Goal: Task Accomplishment & Management: Use online tool/utility

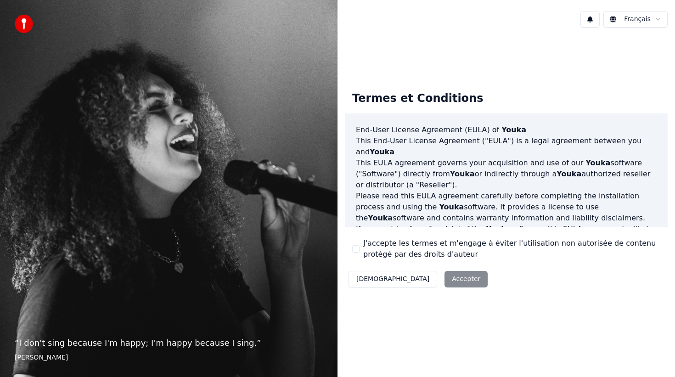
click at [358, 252] on button "J'accepte les termes et m'engage à éviter l'utilisation non autorisée de conten…" at bounding box center [355, 248] width 7 height 7
click at [444, 283] on button "Accepter" at bounding box center [465, 279] width 43 height 17
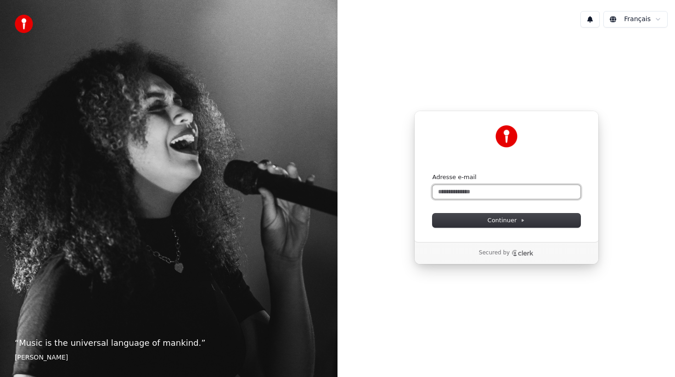
click at [461, 185] on input "Adresse e-mail" at bounding box center [506, 192] width 148 height 14
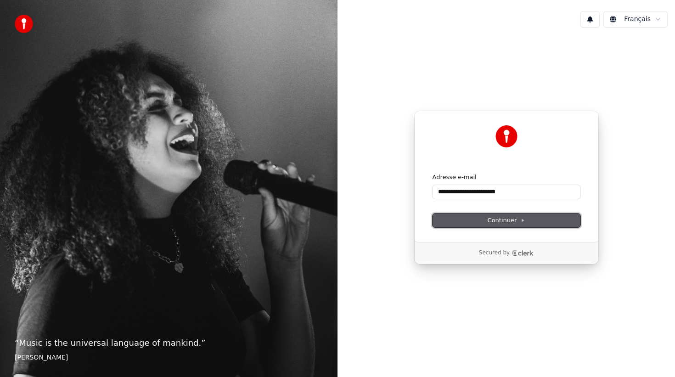
click at [513, 216] on span "Continuer" at bounding box center [506, 220] width 38 height 8
type input "**********"
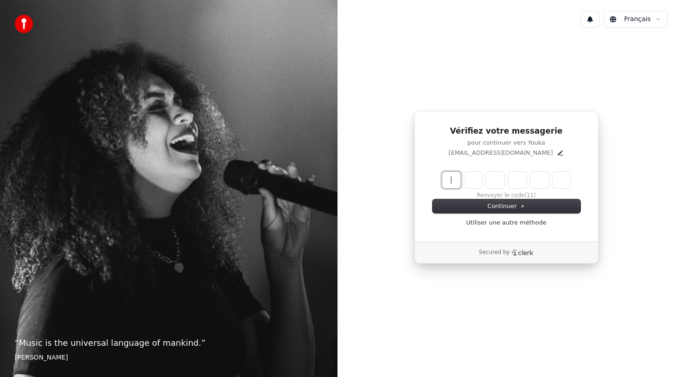
paste input "******"
type input "******"
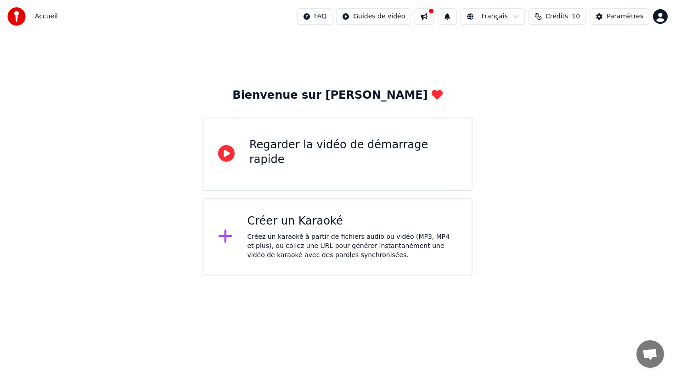
click at [304, 230] on div "Créer un Karaoké Créez un karaoké à partir de fichiers audio ou vidéo (MP3, MP4…" at bounding box center [352, 237] width 210 height 46
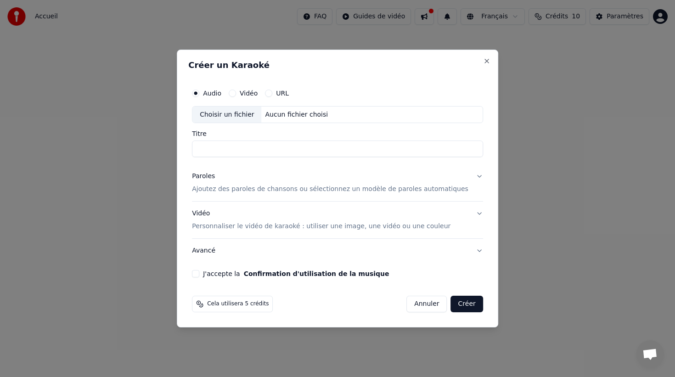
click at [295, 119] on div "Aucun fichier choisi" at bounding box center [297, 114] width 70 height 9
click at [347, 188] on p "Ajoutez des paroles de chansons ou sélectionnez un modèle de paroles automatiqu…" at bounding box center [330, 189] width 276 height 9
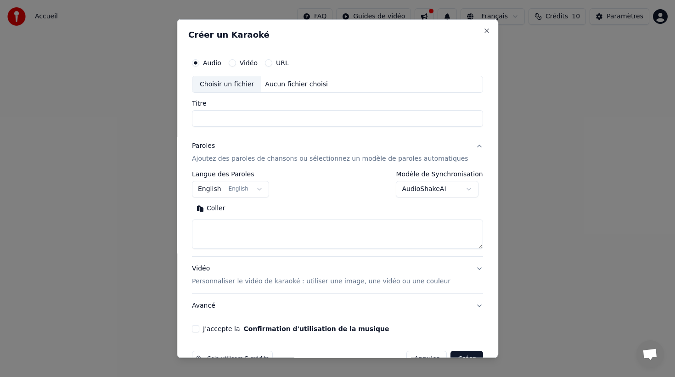
click at [268, 189] on button "English English" at bounding box center [230, 189] width 77 height 17
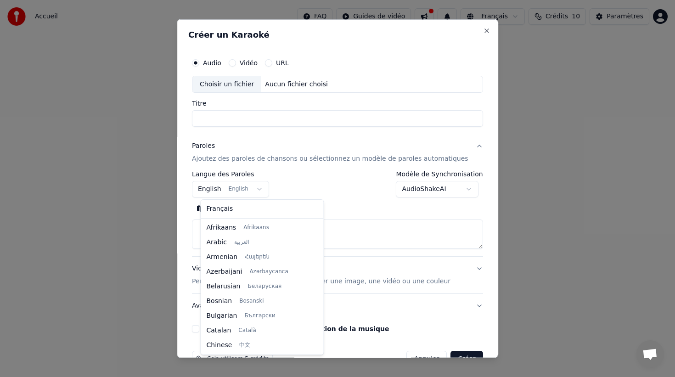
scroll to position [73, 0]
select select "**"
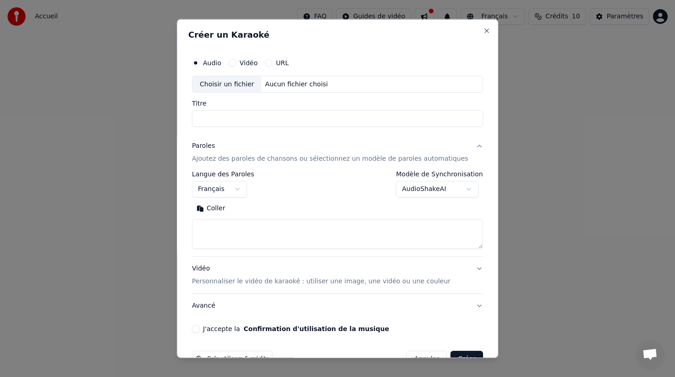
click at [295, 238] on textarea at bounding box center [337, 233] width 291 height 29
paste textarea "******"
type textarea "******"
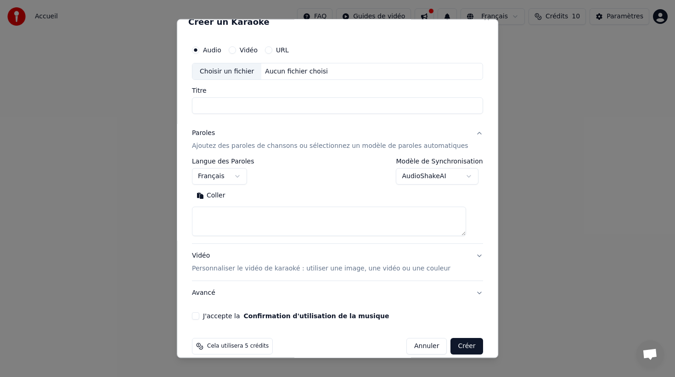
scroll to position [15, 0]
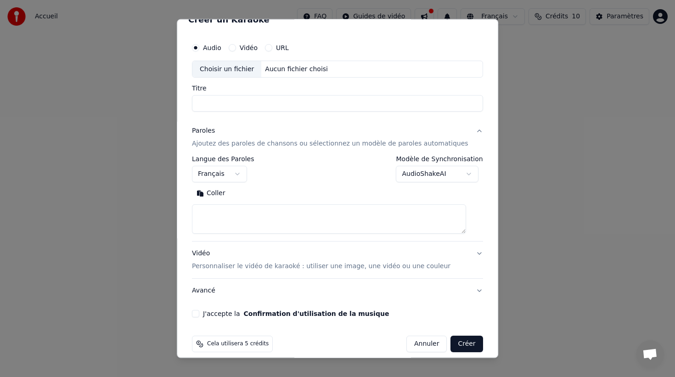
click at [250, 347] on span "Cela utilisera 5 crédits" at bounding box center [238, 343] width 62 height 7
click at [261, 222] on textarea at bounding box center [329, 218] width 274 height 29
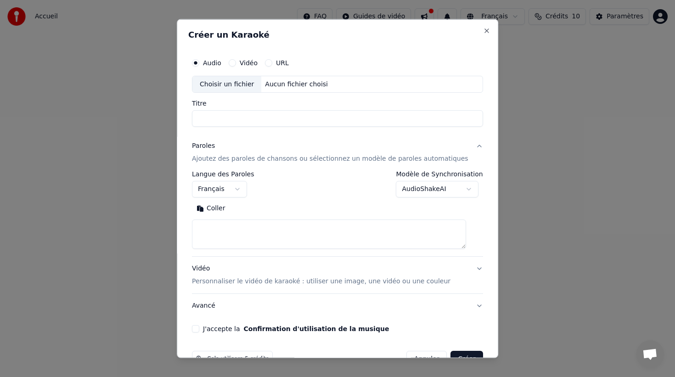
click at [330, 83] on div "Aucun fichier choisi" at bounding box center [297, 83] width 70 height 9
type input "**********"
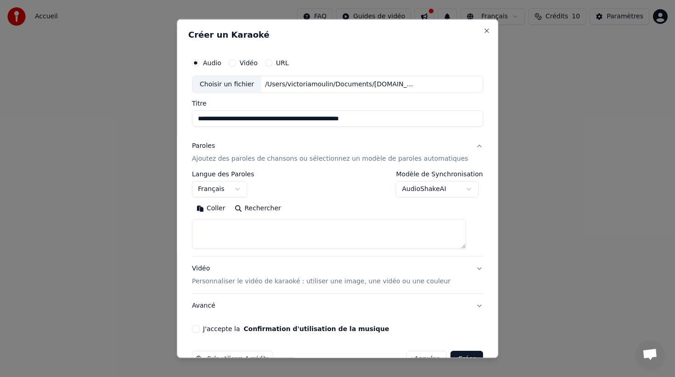
click at [363, 246] on textarea at bounding box center [329, 233] width 274 height 29
paste textarea "**********"
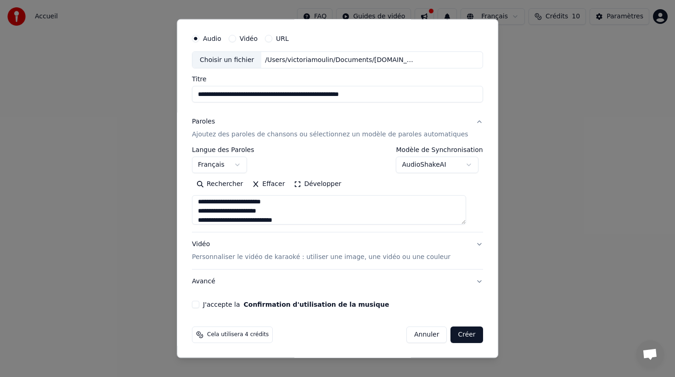
type textarea "**********"
click at [208, 299] on div "**********" at bounding box center [337, 168] width 298 height 286
click at [202, 310] on div "**********" at bounding box center [337, 168] width 298 height 286
click at [199, 307] on button "J'accepte la Confirmation d'utilisation de la musique" at bounding box center [195, 304] width 7 height 7
click at [463, 336] on button "Créer" at bounding box center [467, 334] width 32 height 17
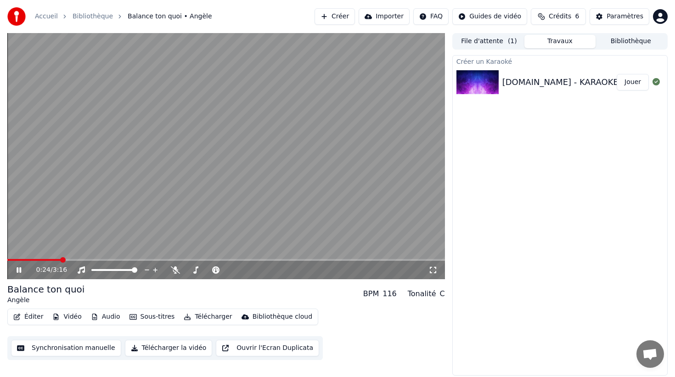
click at [80, 261] on div "0:24 / 3:16" at bounding box center [225, 270] width 437 height 18
click at [83, 261] on div "0:26 / 3:16" at bounding box center [225, 270] width 437 height 18
click at [87, 259] on span at bounding box center [225, 260] width 437 height 2
click at [133, 260] on span at bounding box center [225, 260] width 437 height 2
click at [17, 271] on icon at bounding box center [19, 270] width 5 height 6
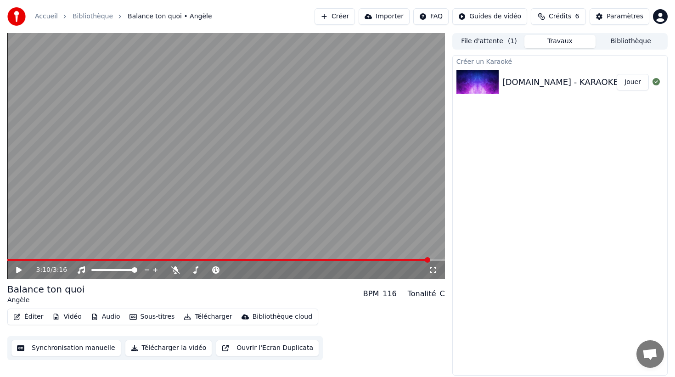
click at [430, 257] on span at bounding box center [428, 260] width 6 height 6
click at [376, 261] on span at bounding box center [375, 260] width 6 height 6
click at [343, 261] on span at bounding box center [346, 260] width 6 height 6
click at [313, 263] on span at bounding box center [316, 260] width 6 height 6
click at [243, 263] on span at bounding box center [243, 260] width 6 height 6
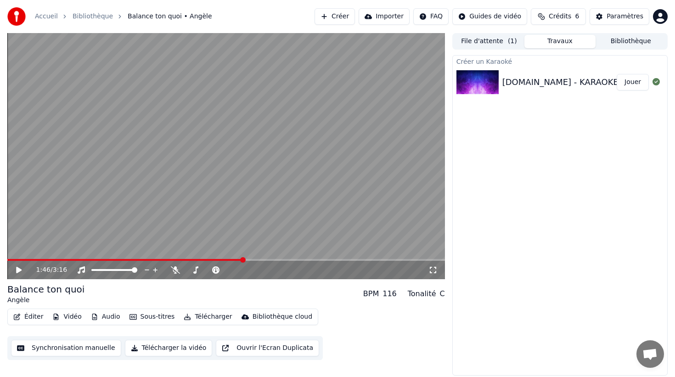
click at [33, 318] on button "Éditer" at bounding box center [28, 316] width 37 height 13
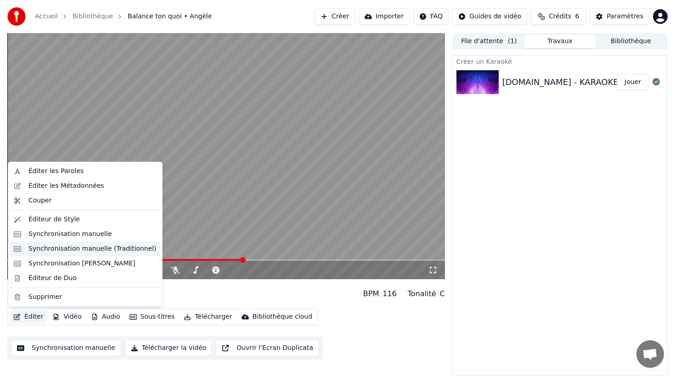
click at [70, 248] on div "Synchronisation manuelle (Traditionnel)" at bounding box center [92, 248] width 128 height 9
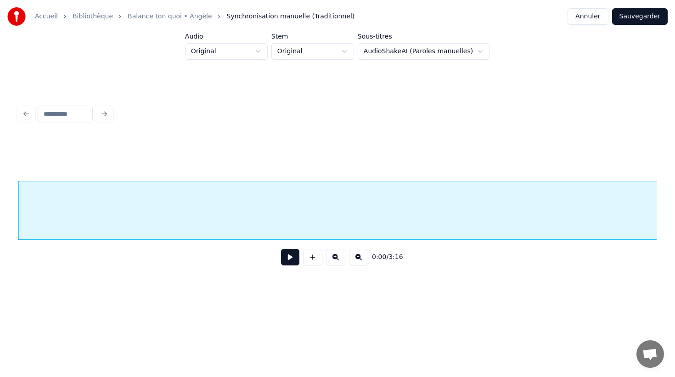
click at [288, 263] on button at bounding box center [290, 257] width 18 height 17
click at [25, 113] on div at bounding box center [337, 114] width 645 height 20
click at [581, 17] on button "Annuler" at bounding box center [587, 16] width 40 height 17
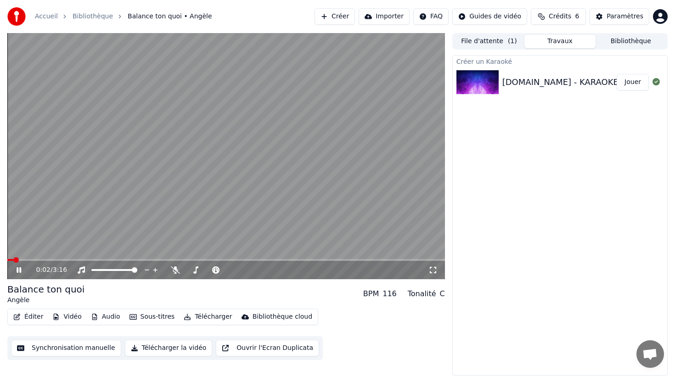
click at [27, 316] on button "Éditer" at bounding box center [28, 316] width 37 height 13
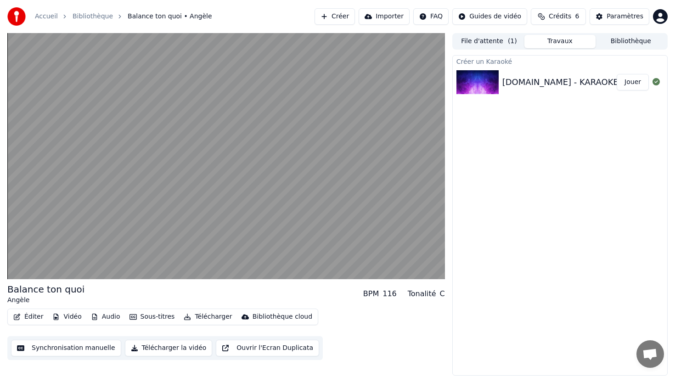
click at [348, 309] on div "Éditer Vidéo Audio Sous-titres Télécharger Bibliothèque cloud Synchronisation m…" at bounding box center [225, 333] width 437 height 51
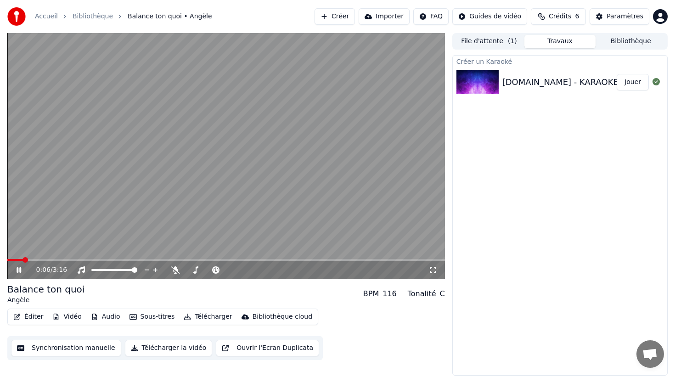
click at [504, 41] on button "File d'attente ( 1 )" at bounding box center [489, 41] width 71 height 13
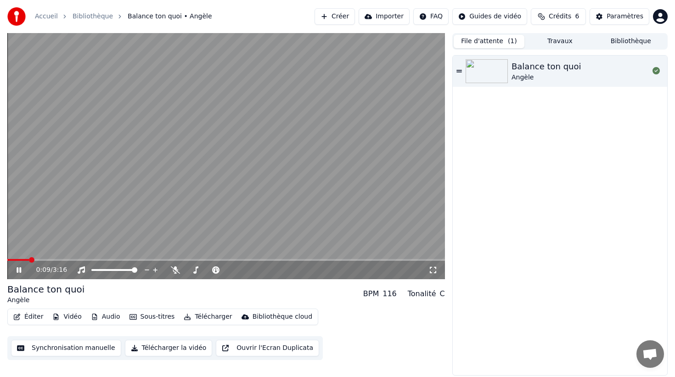
click at [19, 271] on icon at bounding box center [19, 270] width 5 height 6
click at [32, 319] on button "Éditer" at bounding box center [28, 316] width 37 height 13
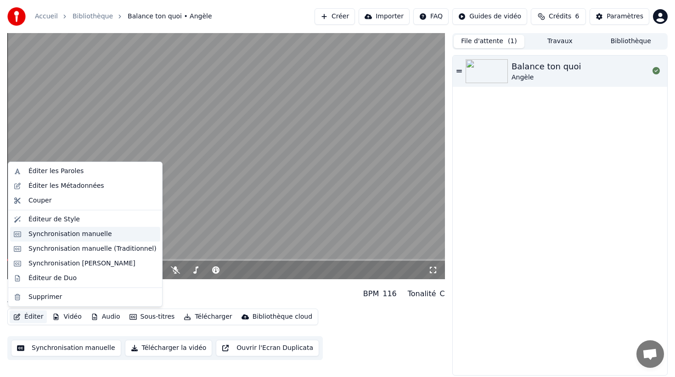
click at [71, 233] on div "Synchronisation manuelle" at bounding box center [70, 234] width 84 height 9
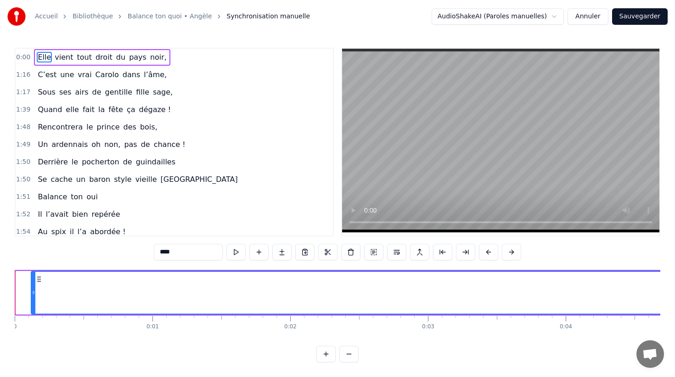
drag, startPoint x: 18, startPoint y: 301, endPoint x: 34, endPoint y: 301, distance: 15.1
click at [34, 301] on div at bounding box center [34, 293] width 4 height 42
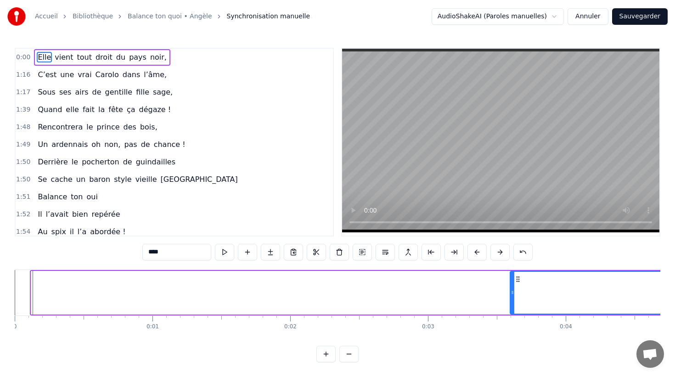
drag, startPoint x: 34, startPoint y: 291, endPoint x: 512, endPoint y: 286, distance: 478.8
click at [512, 286] on div at bounding box center [512, 293] width 4 height 42
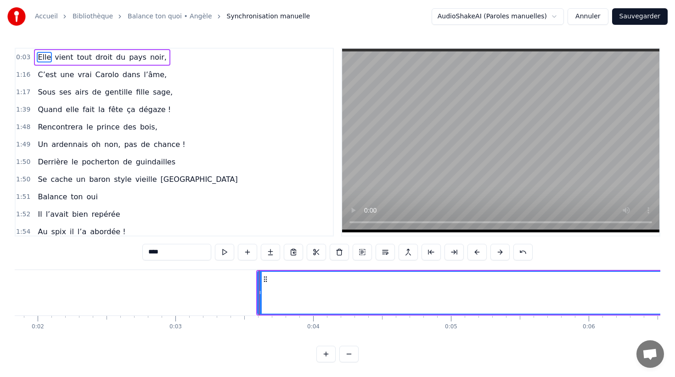
scroll to position [0, 271]
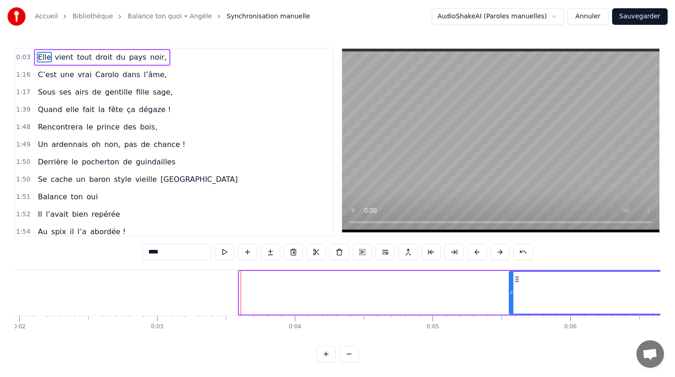
drag, startPoint x: 242, startPoint y: 292, endPoint x: 512, endPoint y: 293, distance: 269.9
click at [512, 293] on icon at bounding box center [512, 292] width 4 height 7
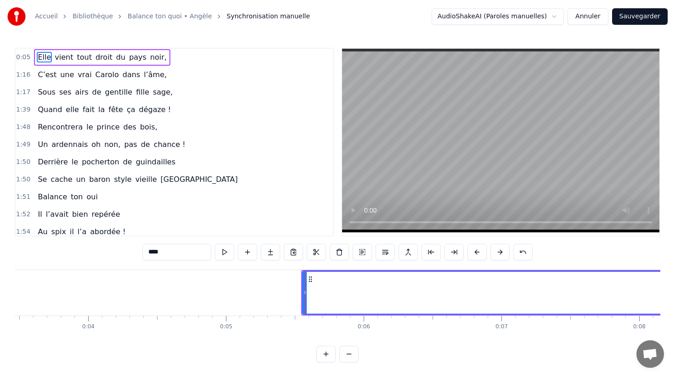
scroll to position [0, 494]
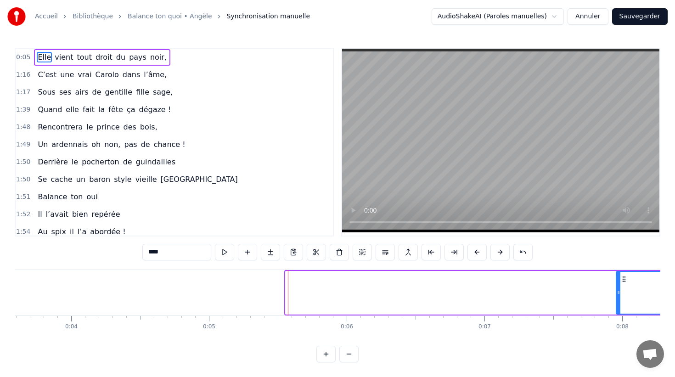
drag, startPoint x: 287, startPoint y: 290, endPoint x: 623, endPoint y: 302, distance: 336.2
click at [620, 302] on div at bounding box center [618, 293] width 4 height 42
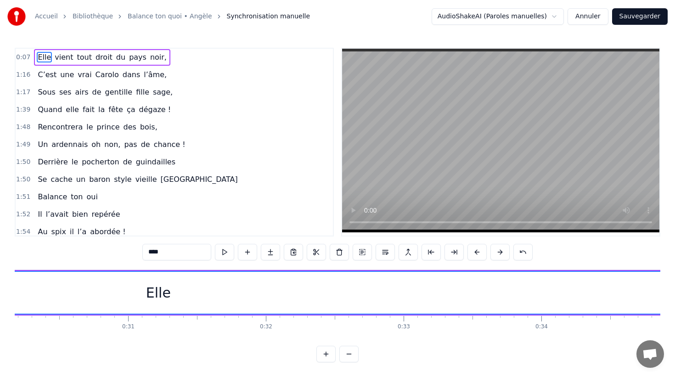
scroll to position [0, 4166]
click at [144, 291] on div "Elle" at bounding box center [147, 292] width 25 height 21
click at [151, 292] on div "Elle" at bounding box center [147, 292] width 25 height 21
click at [135, 284] on div "Elle" at bounding box center [147, 293] width 6395 height 42
click at [185, 293] on div "Elle" at bounding box center [147, 293] width 6395 height 42
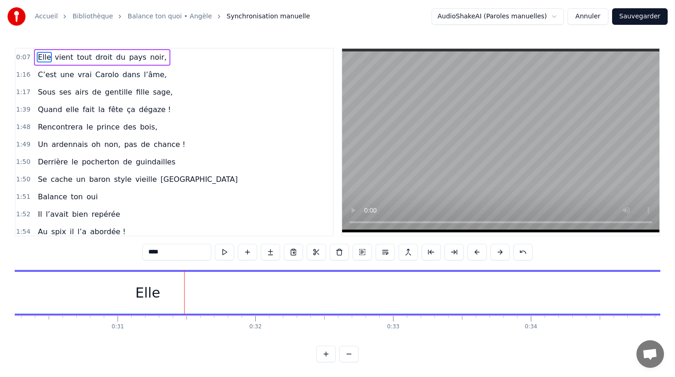
click at [157, 292] on div "Elle" at bounding box center [147, 292] width 25 height 21
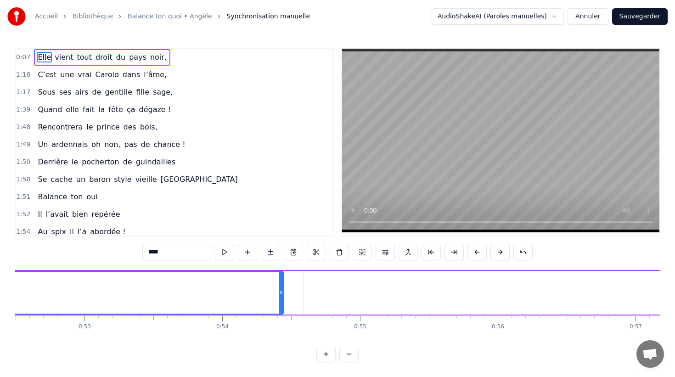
scroll to position [0, 7240]
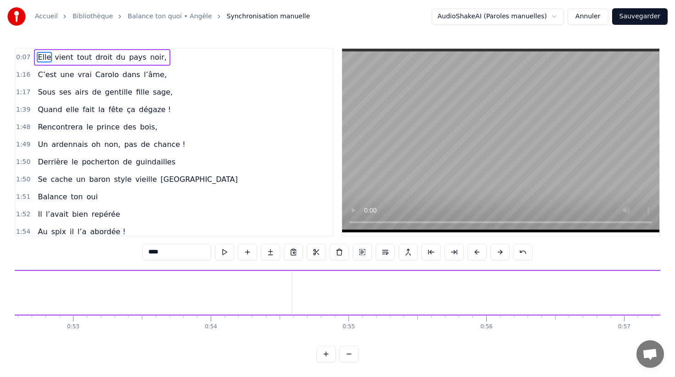
drag, startPoint x: 269, startPoint y: 293, endPoint x: 11, endPoint y: 280, distance: 257.8
click at [11, 280] on div "Accueil Bibliothèque Balance ton quoi • Angèle Synchronisation manuelle AudioS…" at bounding box center [337, 181] width 675 height 362
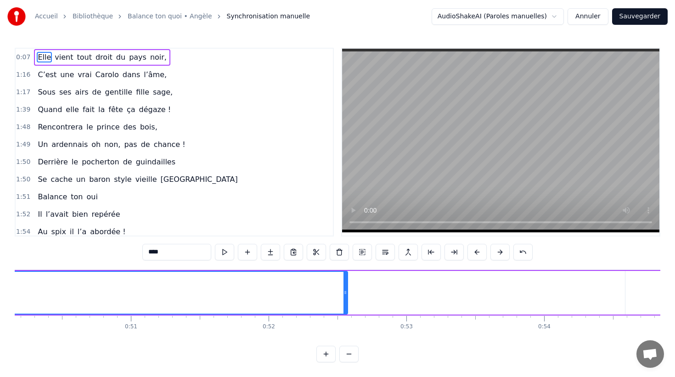
scroll to position [0, 6901]
drag, startPoint x: 352, startPoint y: 290, endPoint x: 188, endPoint y: 299, distance: 164.6
click at [324, 299] on div at bounding box center [326, 293] width 4 height 42
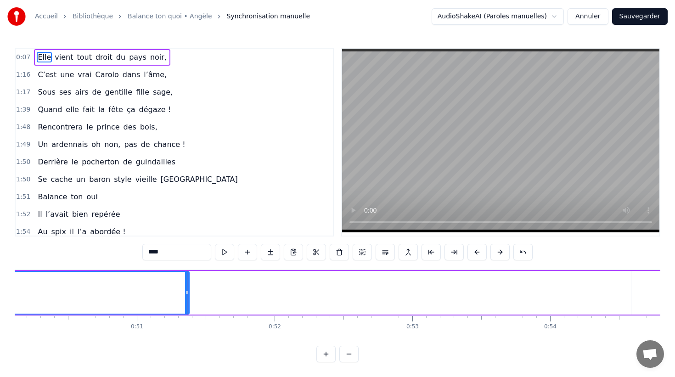
click at [354, 353] on button at bounding box center [348, 354] width 19 height 17
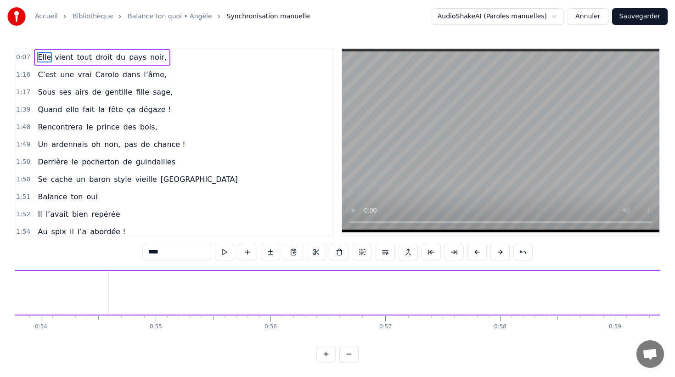
click at [354, 353] on button at bounding box center [348, 354] width 19 height 17
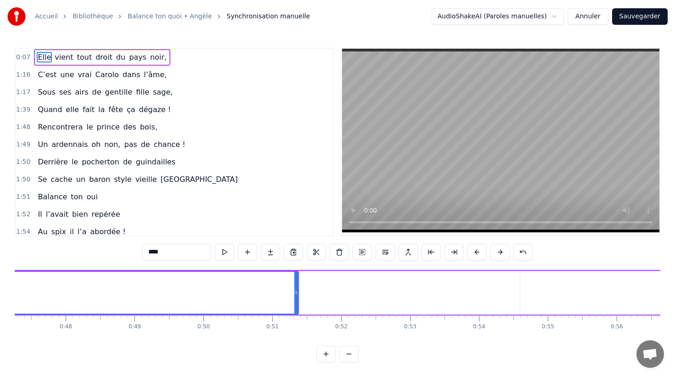
scroll to position [0, 3209]
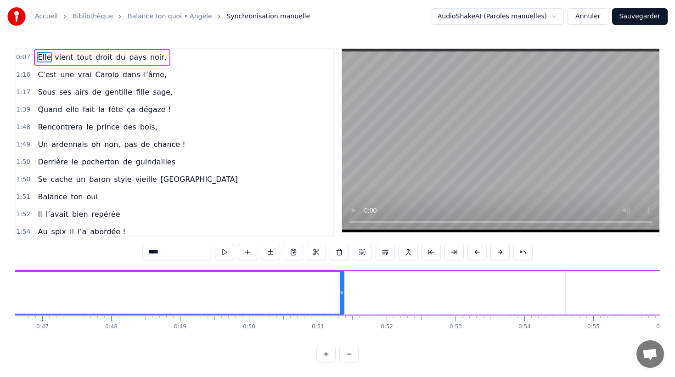
click at [349, 351] on button at bounding box center [348, 354] width 19 height 17
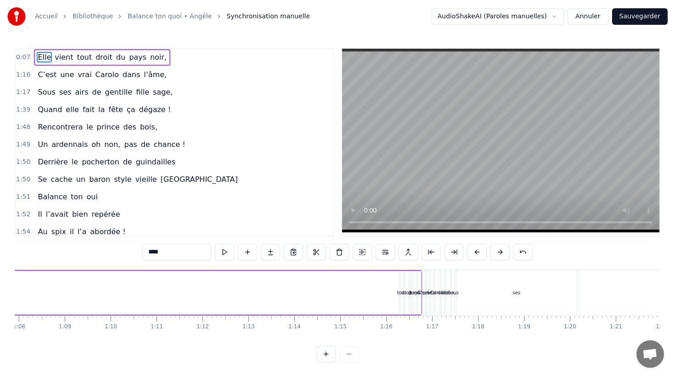
click at [349, 351] on div at bounding box center [337, 354] width 42 height 17
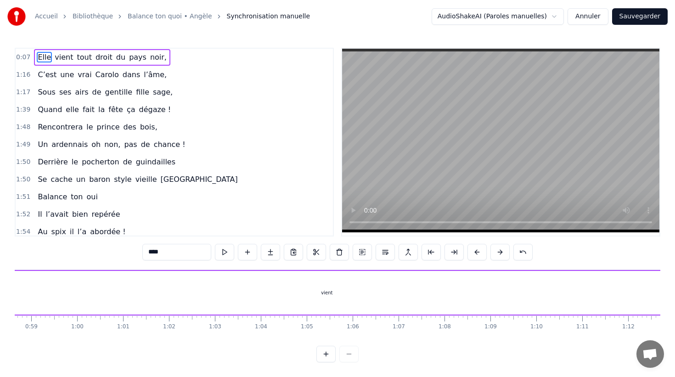
click at [349, 351] on div at bounding box center [337, 354] width 42 height 17
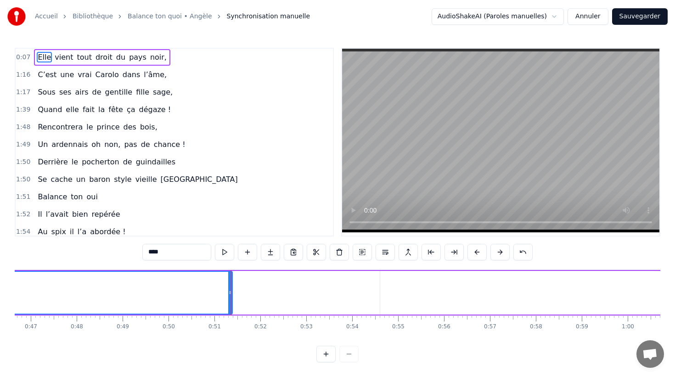
scroll to position [0, 2139]
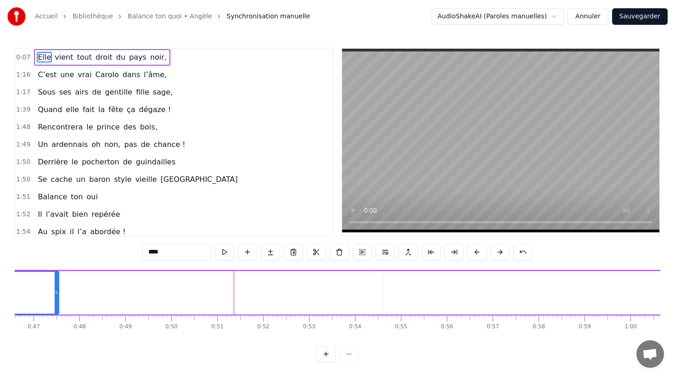
drag, startPoint x: 231, startPoint y: 294, endPoint x: 43, endPoint y: 288, distance: 188.7
click at [55, 288] on div at bounding box center [57, 293] width 4 height 42
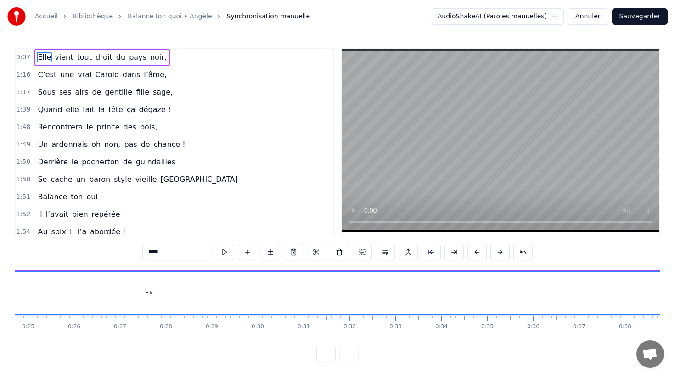
scroll to position [0, 1133]
click at [129, 285] on div "Elle" at bounding box center [150, 293] width 1801 height 42
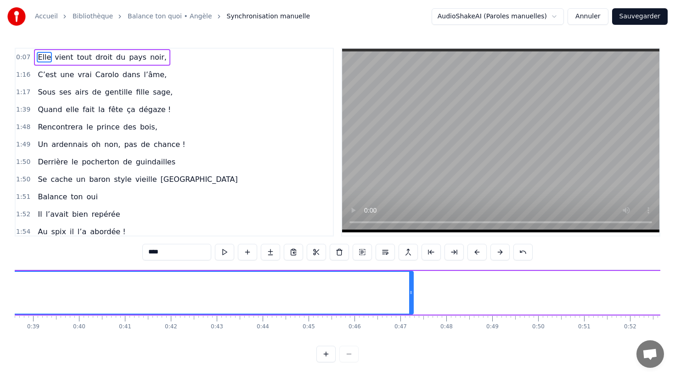
scroll to position [0, 1871]
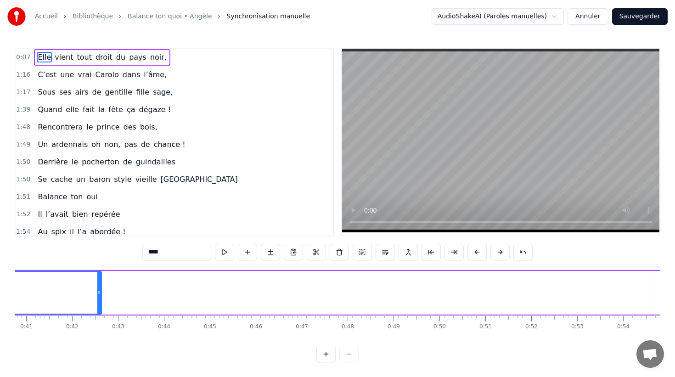
drag, startPoint x: 310, startPoint y: 288, endPoint x: 97, endPoint y: 295, distance: 213.1
click at [97, 295] on div at bounding box center [99, 293] width 4 height 42
click at [168, 15] on link "Balance ton quoi • Angèle" at bounding box center [170, 16] width 84 height 9
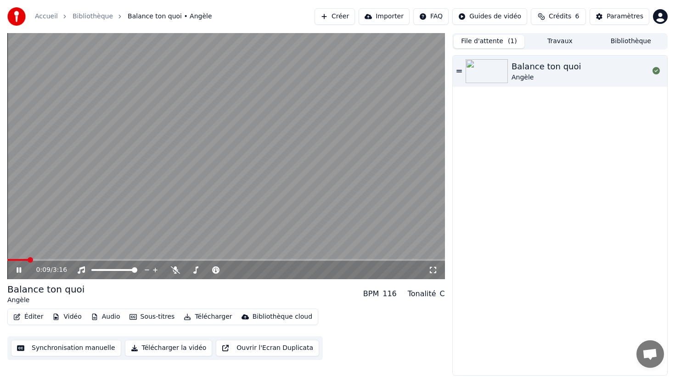
click at [22, 271] on icon at bounding box center [26, 269] width 22 height 7
click at [553, 39] on button "Travaux" at bounding box center [559, 41] width 71 height 13
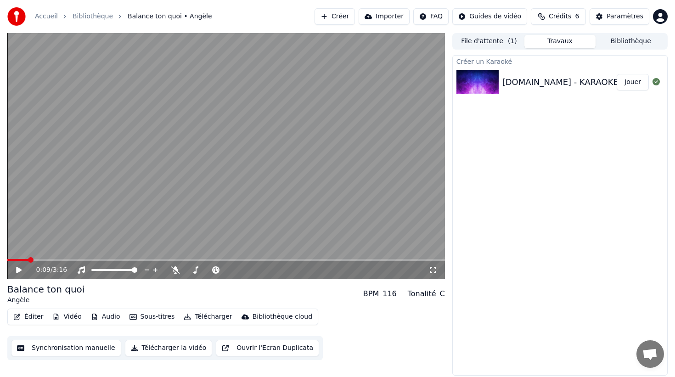
click at [492, 41] on button "File d'attente ( 1 )" at bounding box center [489, 41] width 71 height 13
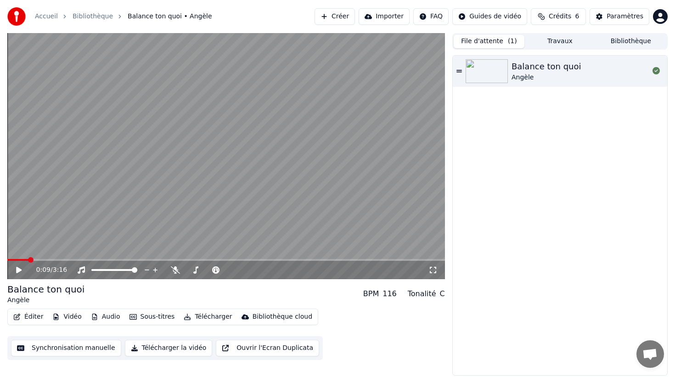
click at [39, 316] on button "Éditer" at bounding box center [28, 316] width 37 height 13
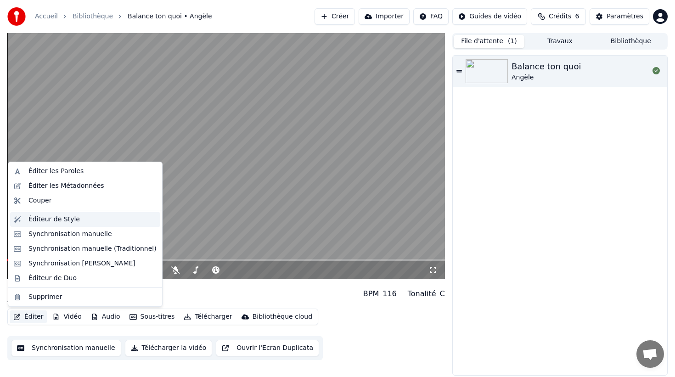
click at [78, 220] on div "Éditeur de Style" at bounding box center [92, 219] width 128 height 9
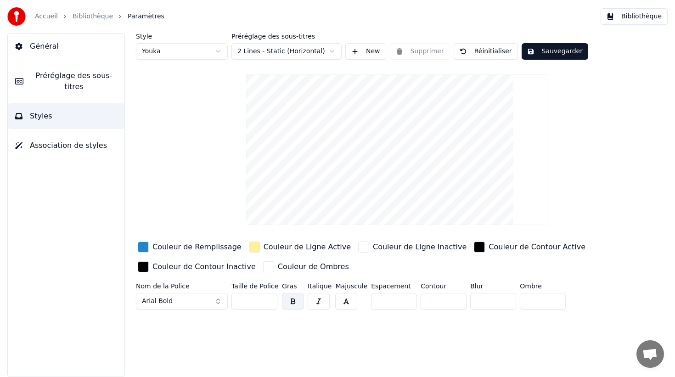
click at [306, 182] on video at bounding box center [396, 149] width 301 height 151
click at [97, 143] on span "Association de styles" at bounding box center [68, 145] width 77 height 11
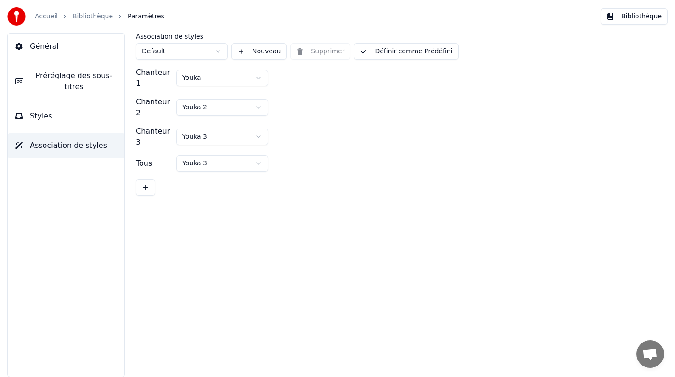
click at [96, 119] on button "Styles" at bounding box center [66, 116] width 117 height 26
